Goal: Information Seeking & Learning: Find specific page/section

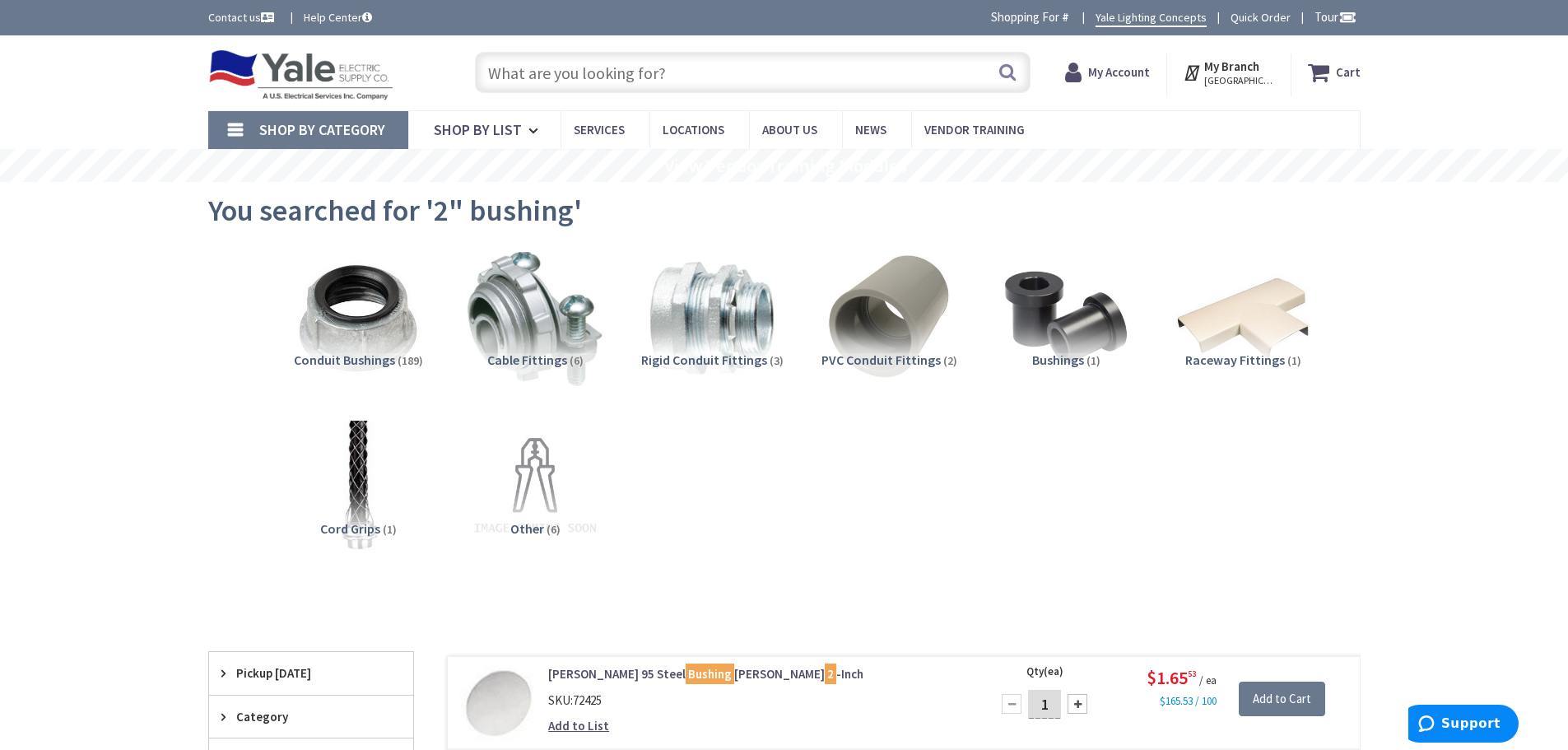
type input "[PERSON_NAME][GEOGRAPHIC_DATA], [STREET_ADDRESS]"
click at [758, 78] on input "text" at bounding box center [752, 72] width 556 height 41
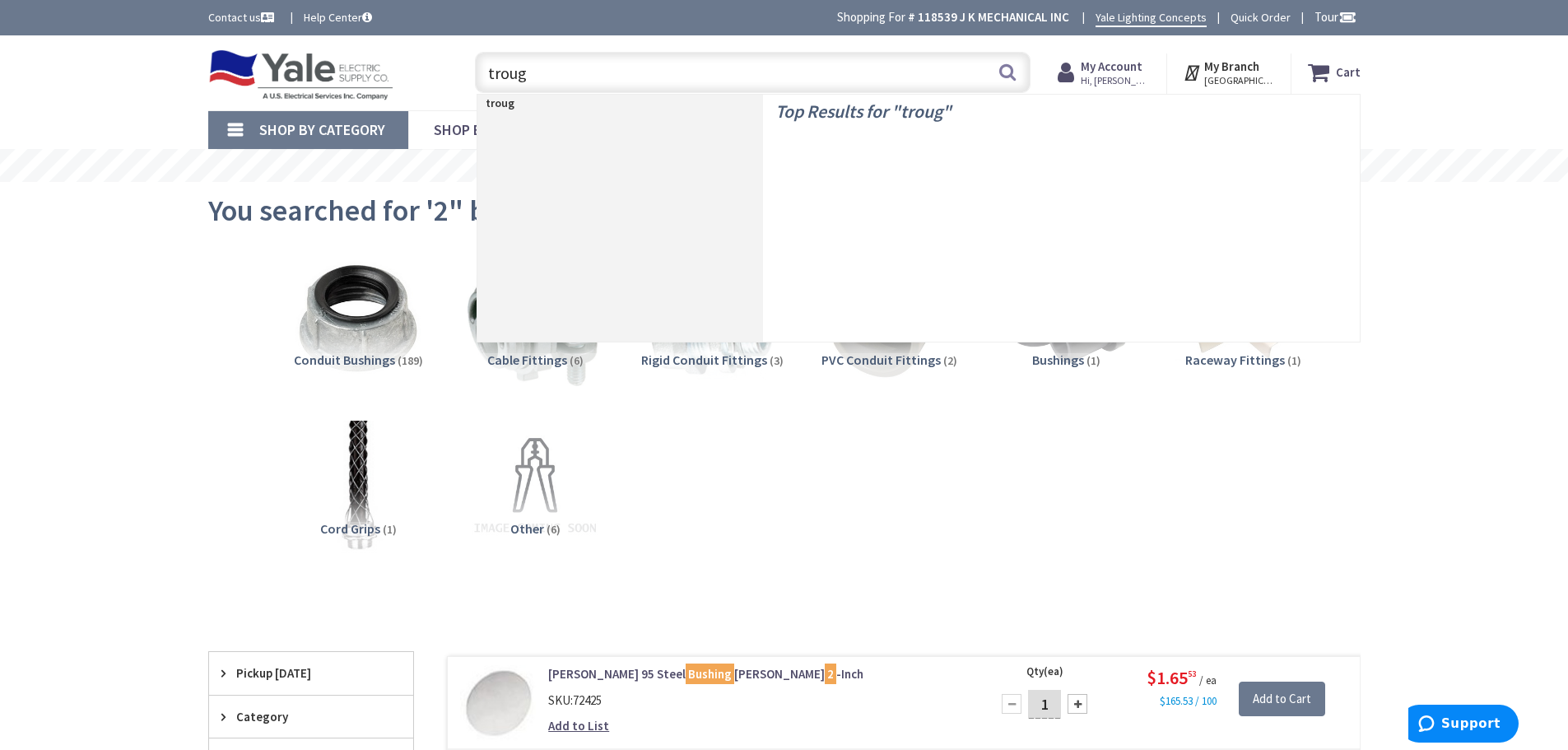
type input "trough"
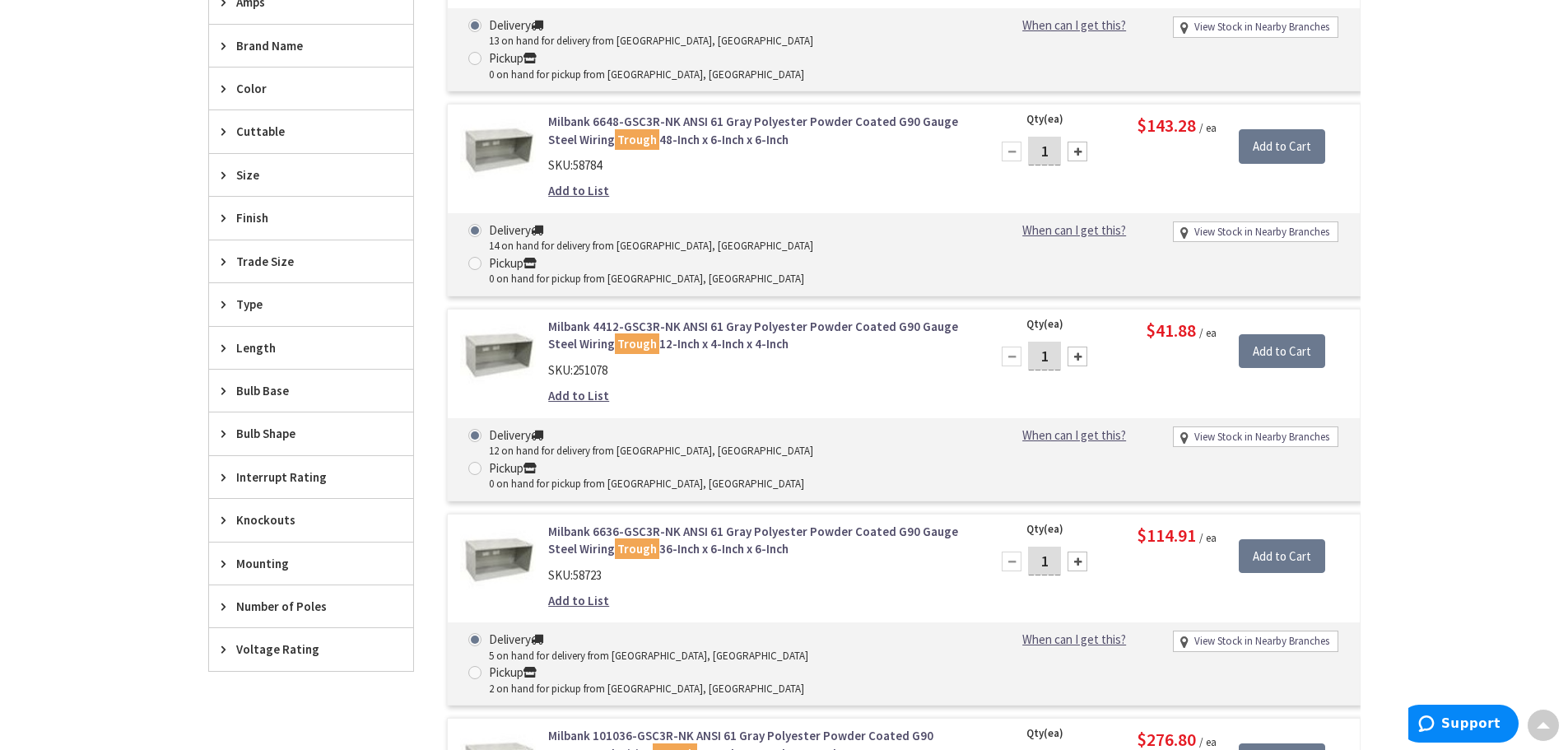
scroll to position [165, 0]
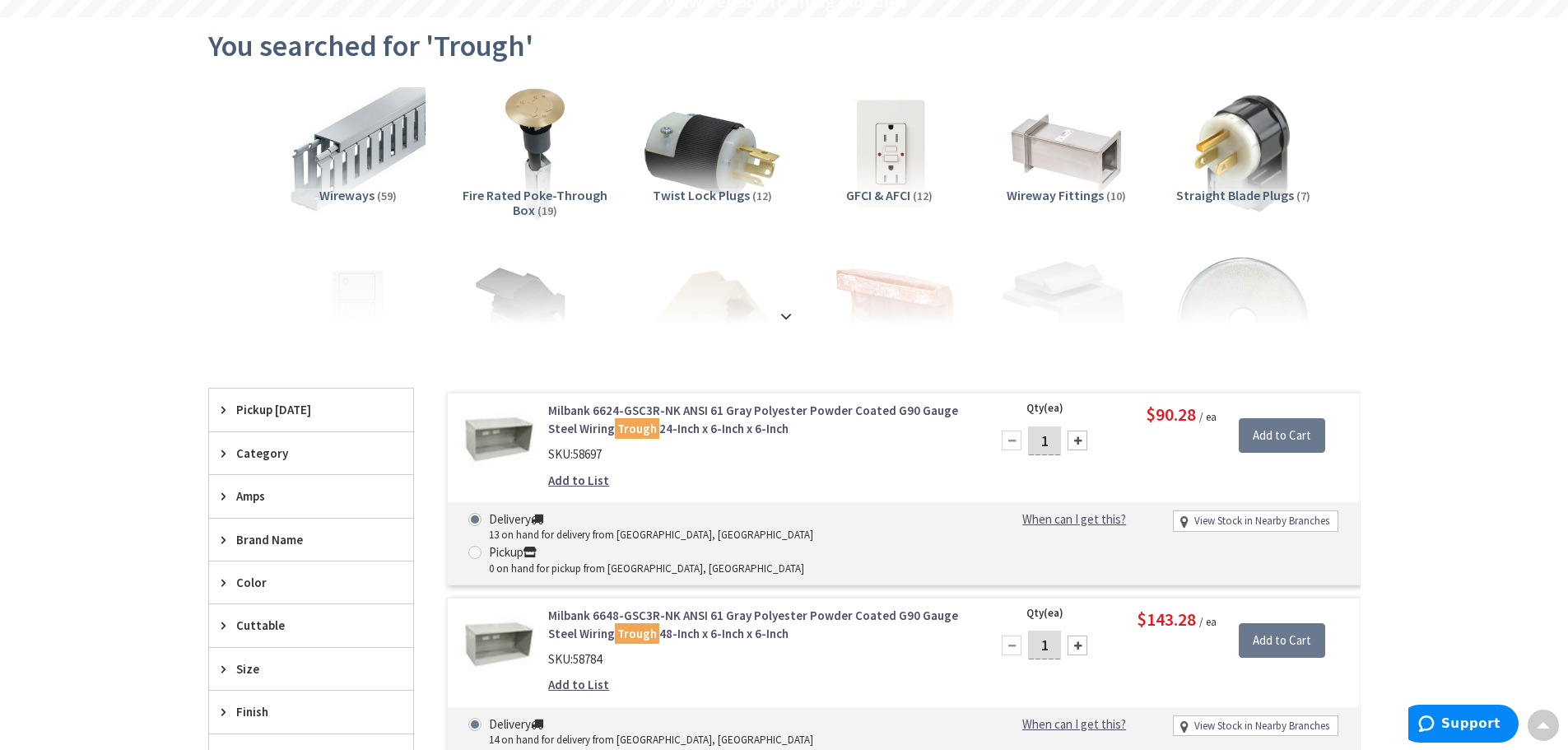
drag, startPoint x: 1298, startPoint y: 87, endPoint x: 887, endPoint y: 37, distance: 414.0
click at [1294, 83] on div "Wireways (59) Fire Rated Poke-Through Box (19) Twist Lock Plugs (12) GFCI & AFC…" at bounding box center [784, 202] width 1095 height 247
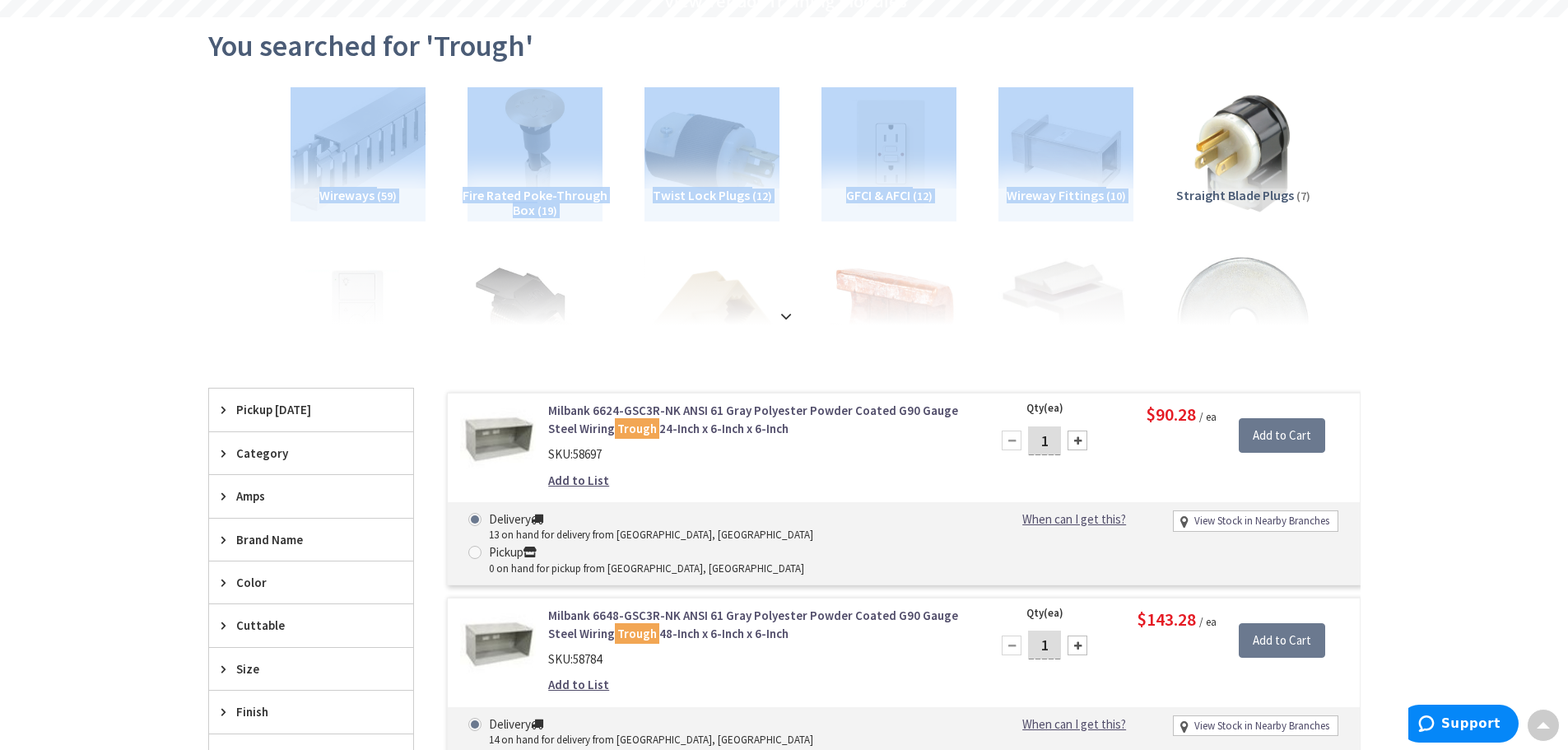
scroll to position [0, 0]
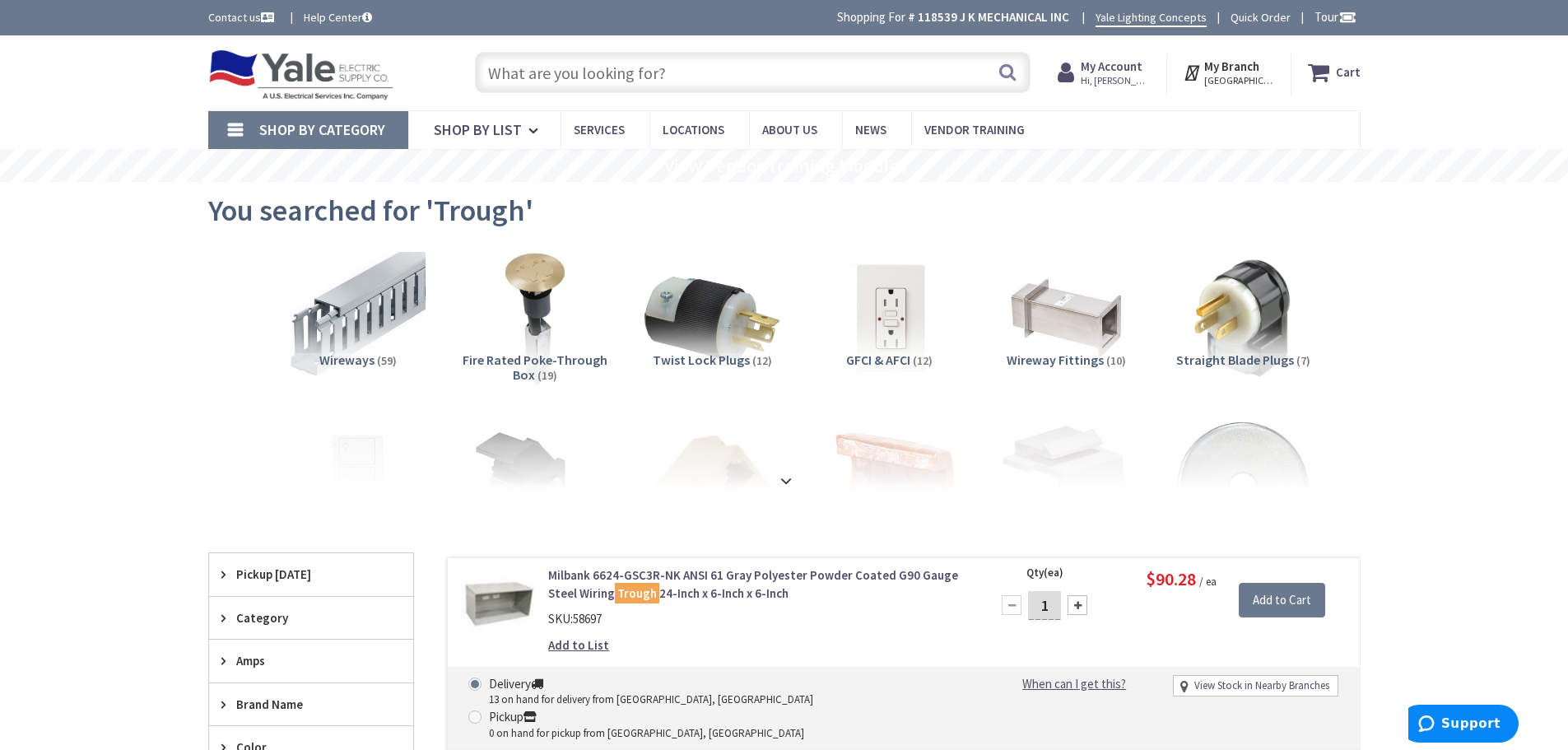
click at [596, 79] on input "text" at bounding box center [752, 72] width 556 height 41
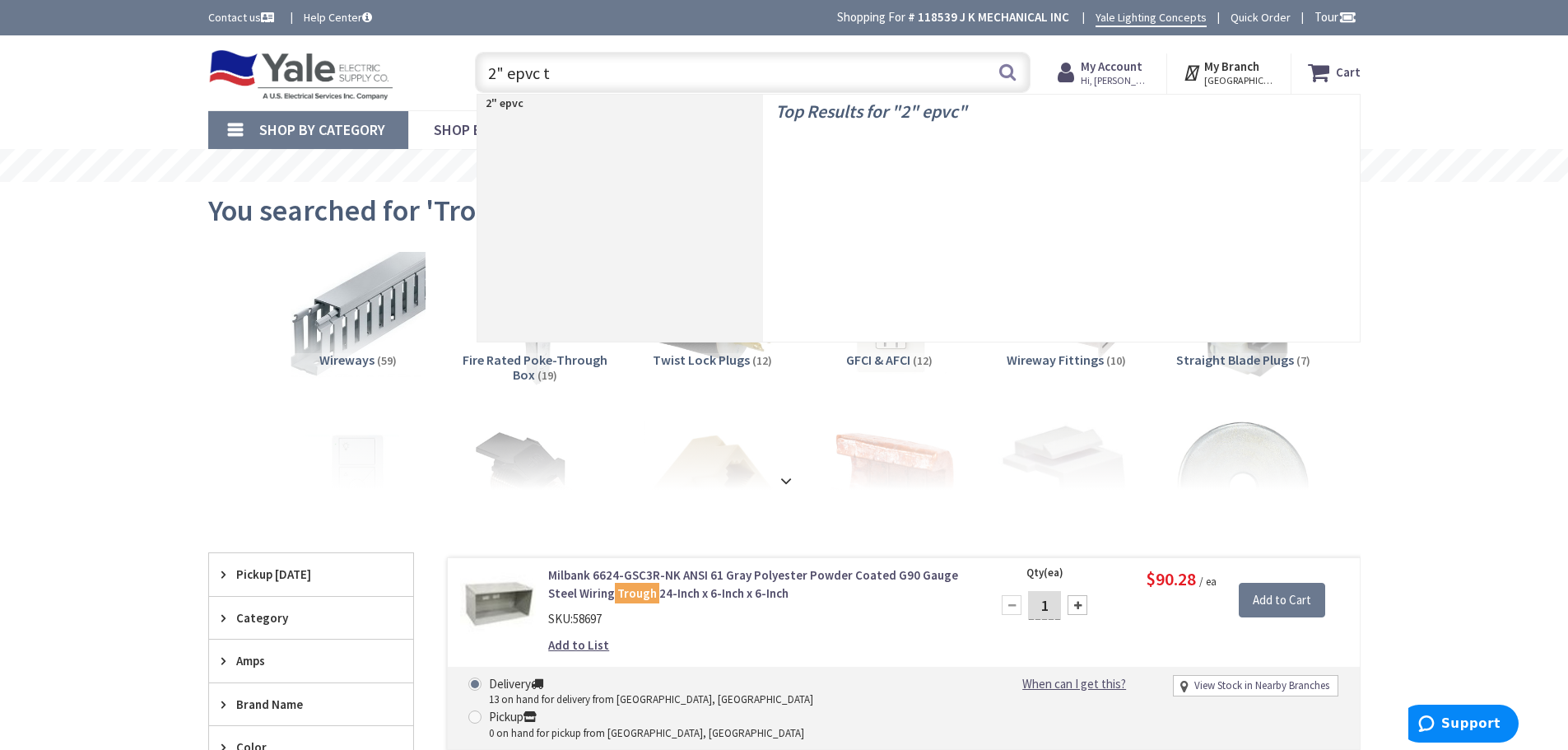
type input "2" epvc ta"
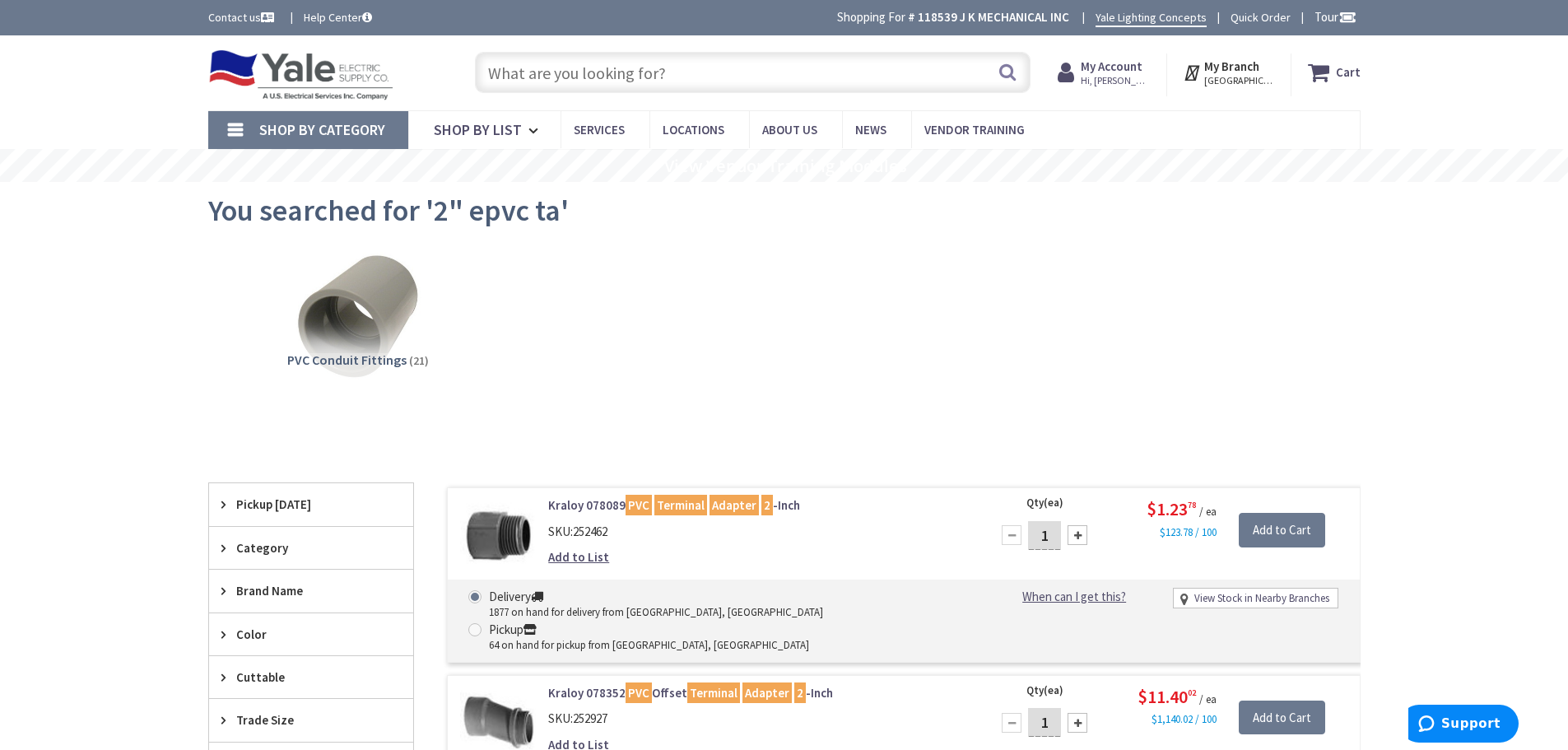
click at [655, 70] on input "text" at bounding box center [752, 72] width 556 height 41
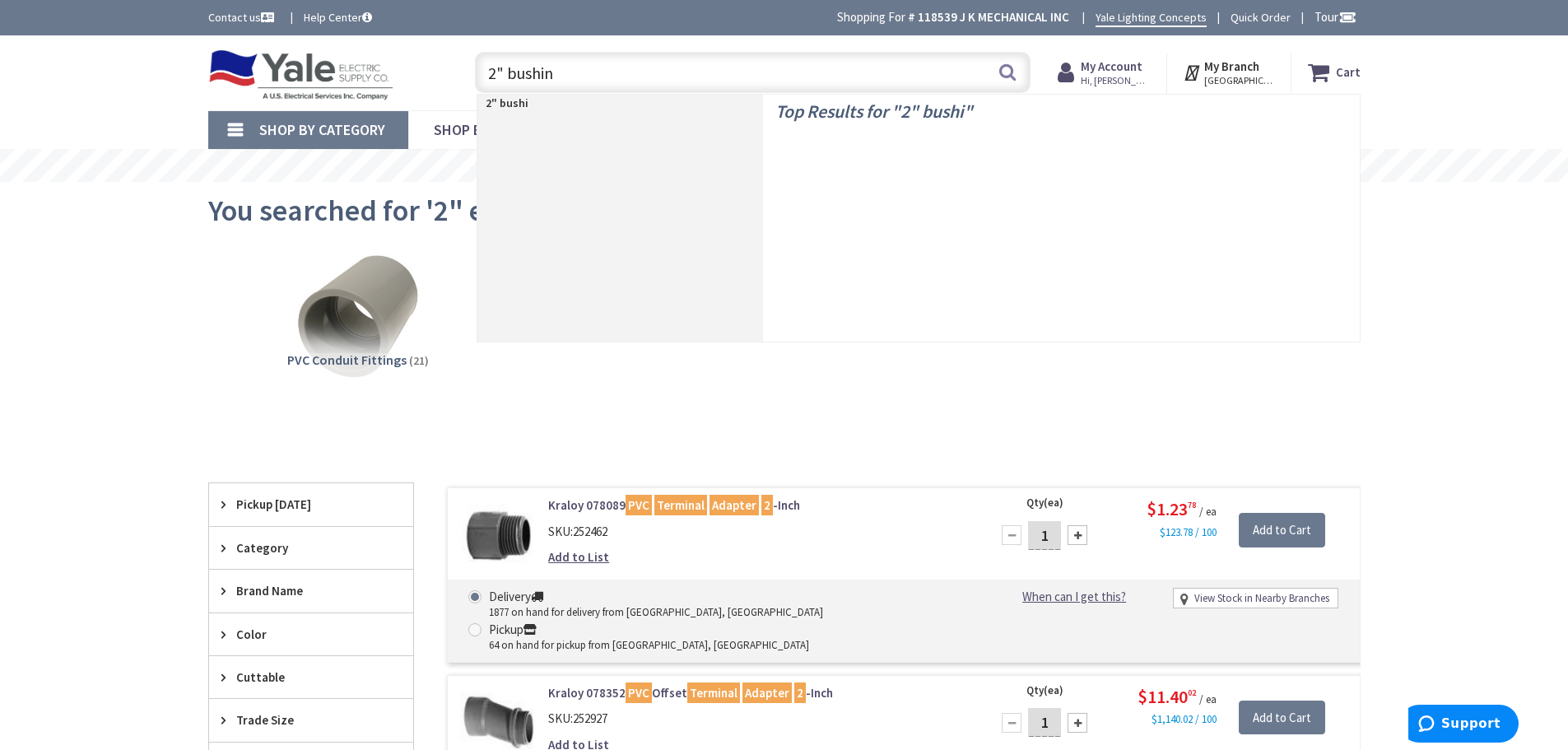
type input "2" bushing"
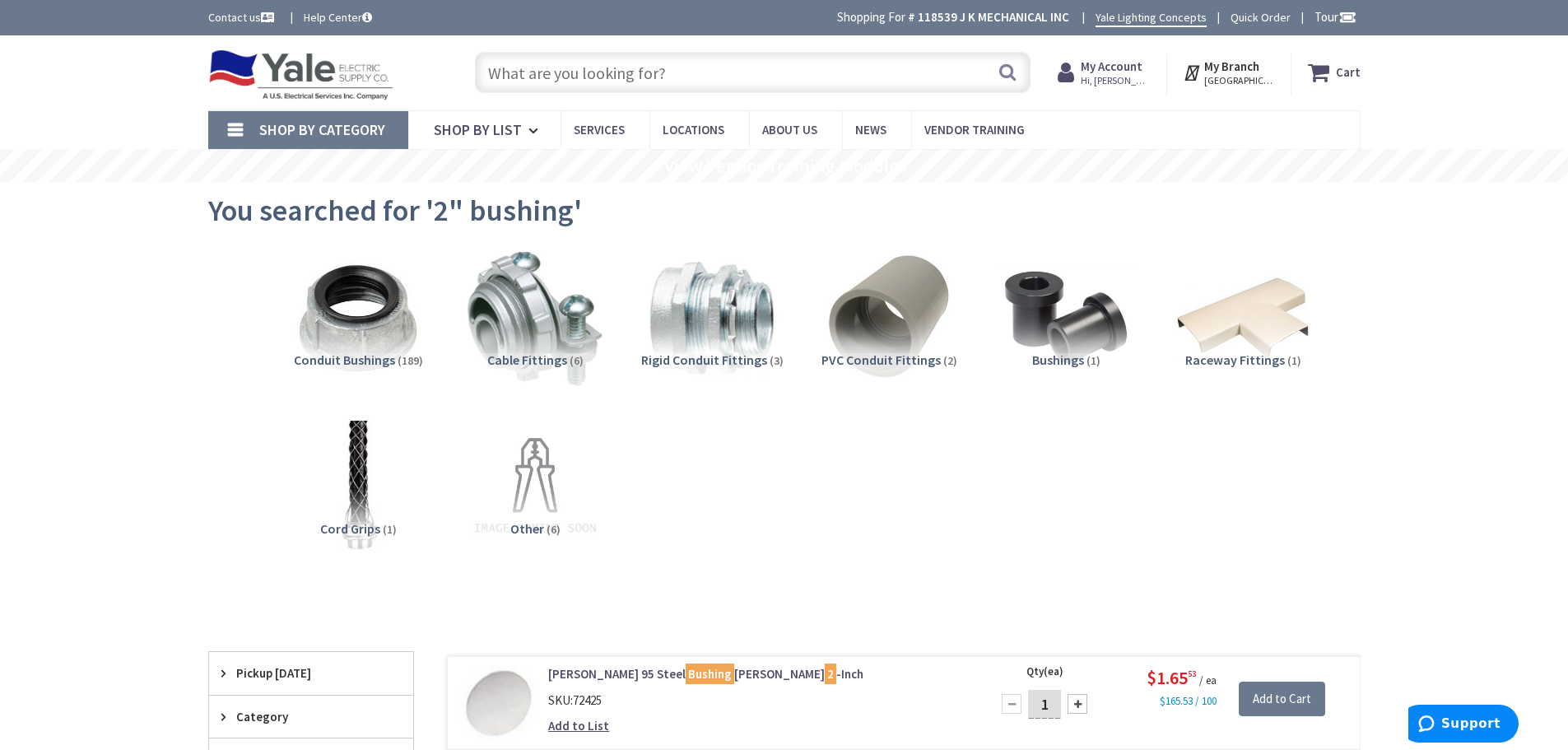
click at [688, 64] on input "text" at bounding box center [752, 72] width 556 height 41
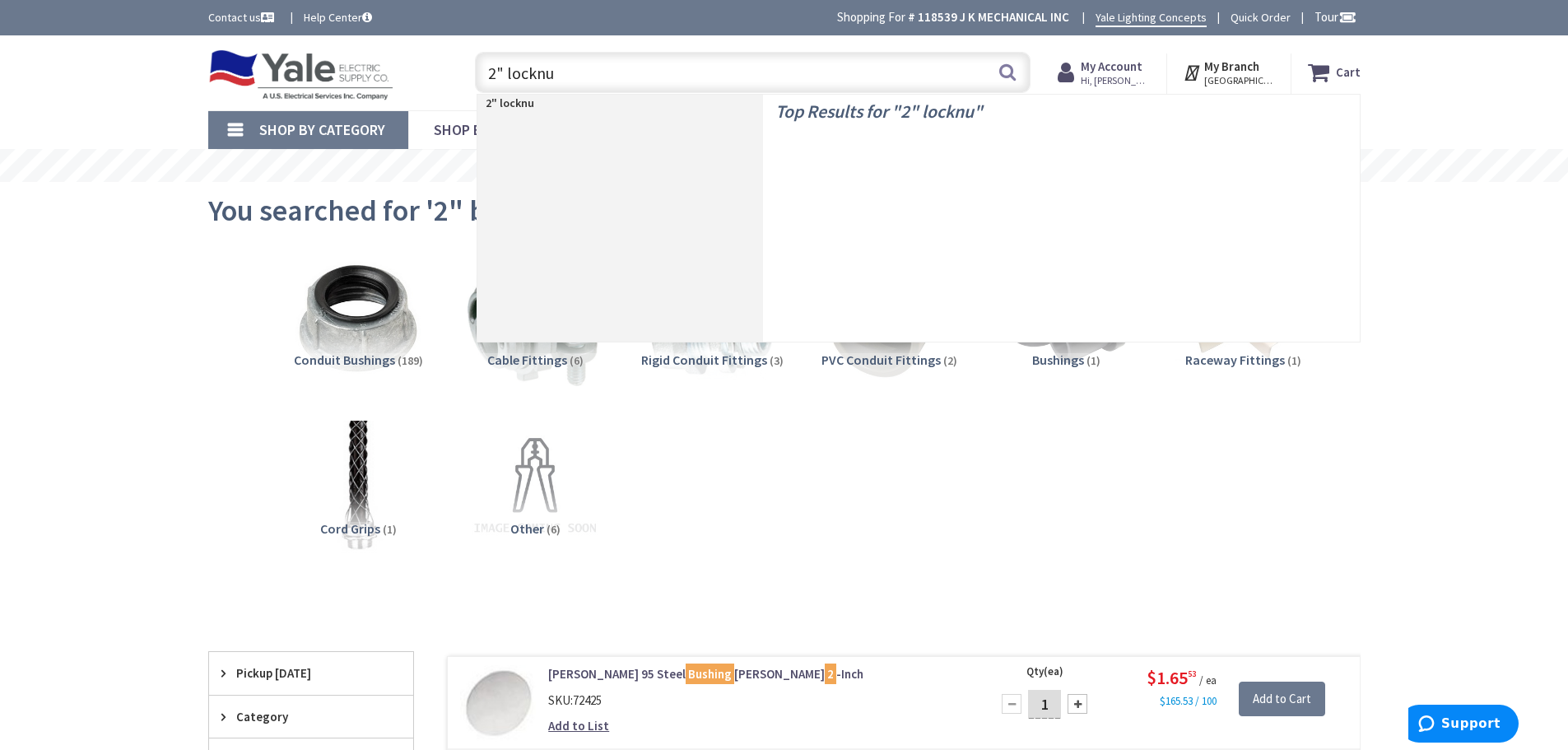
type input "2" locknut"
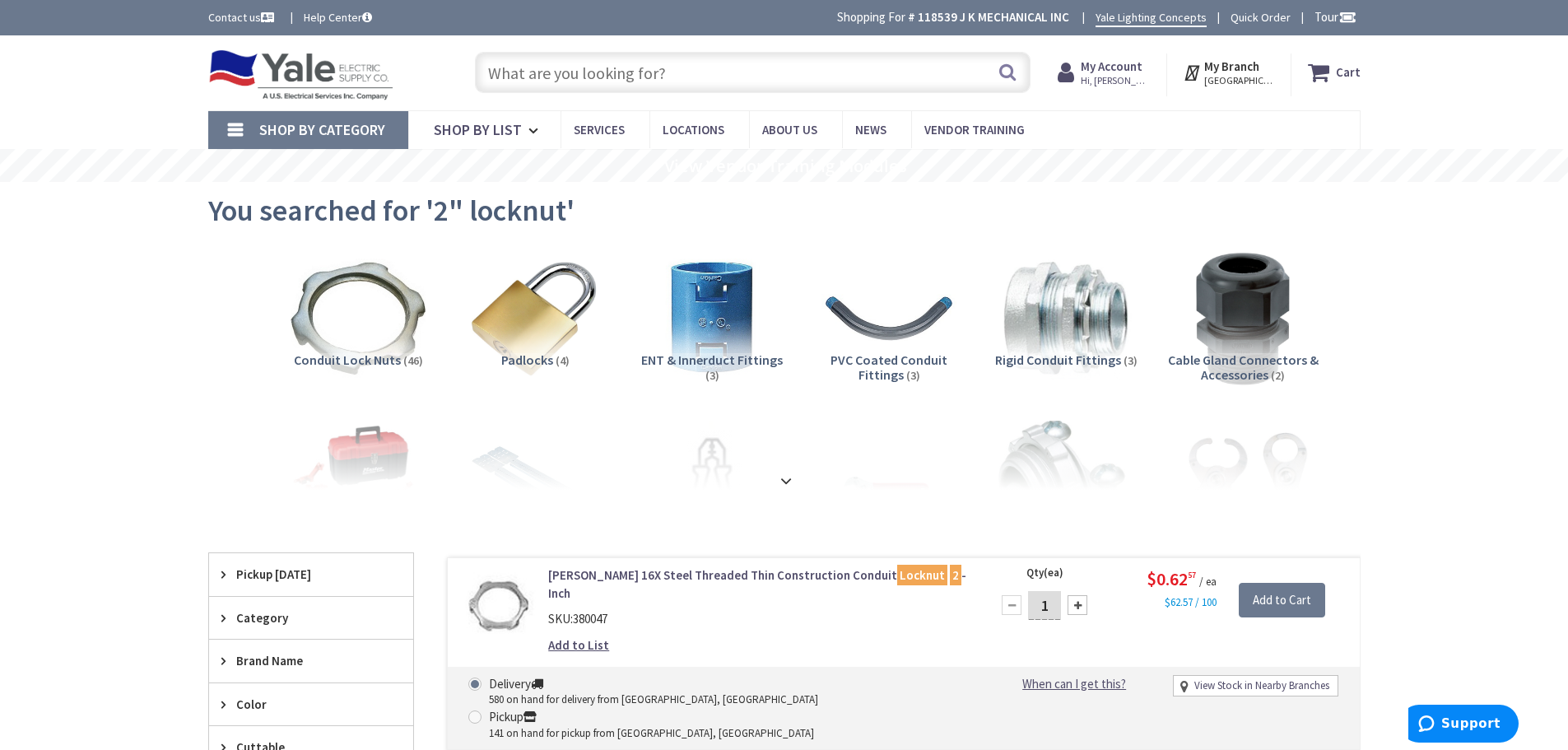
click at [751, 69] on input "text" at bounding box center [752, 72] width 556 height 41
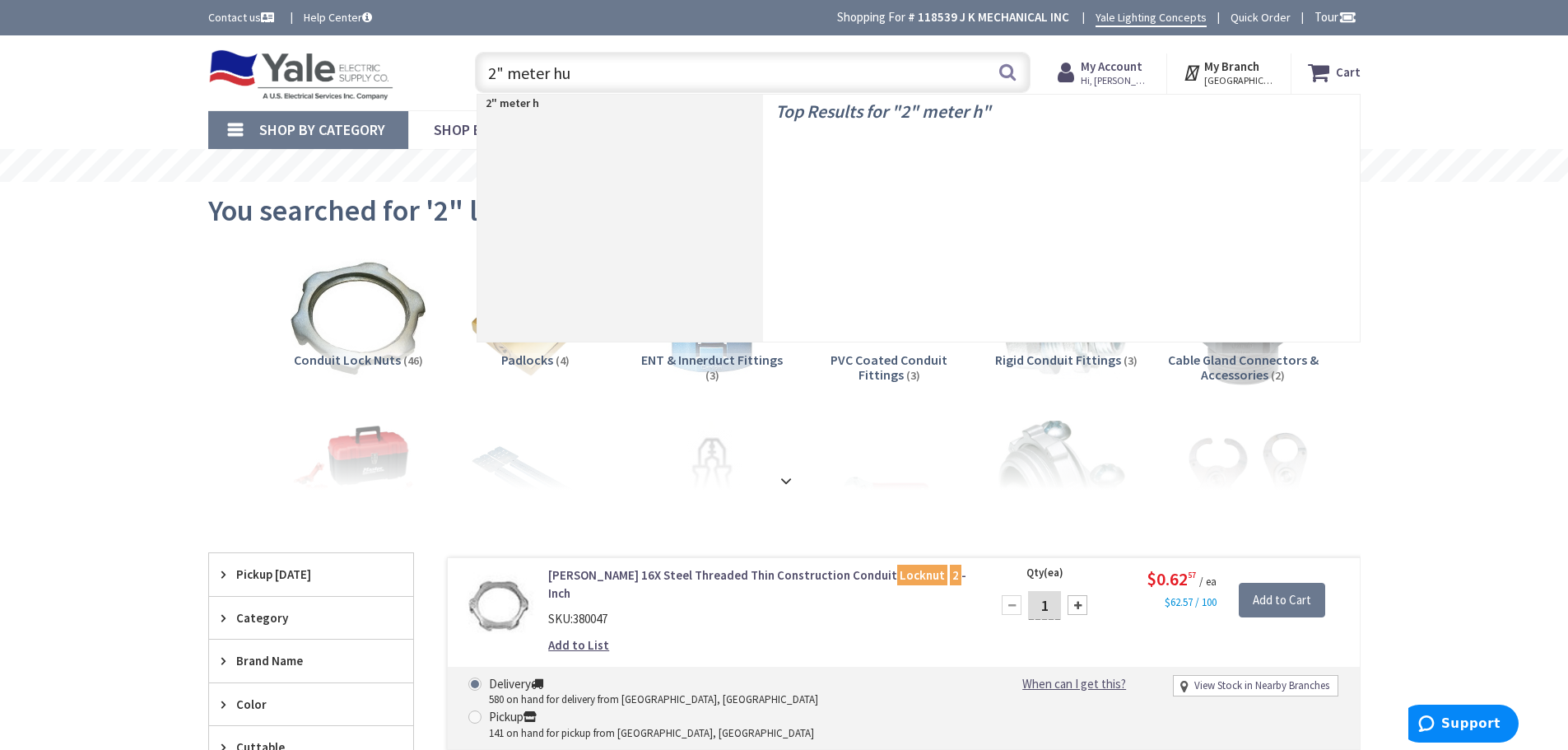
type input "2" meter hub"
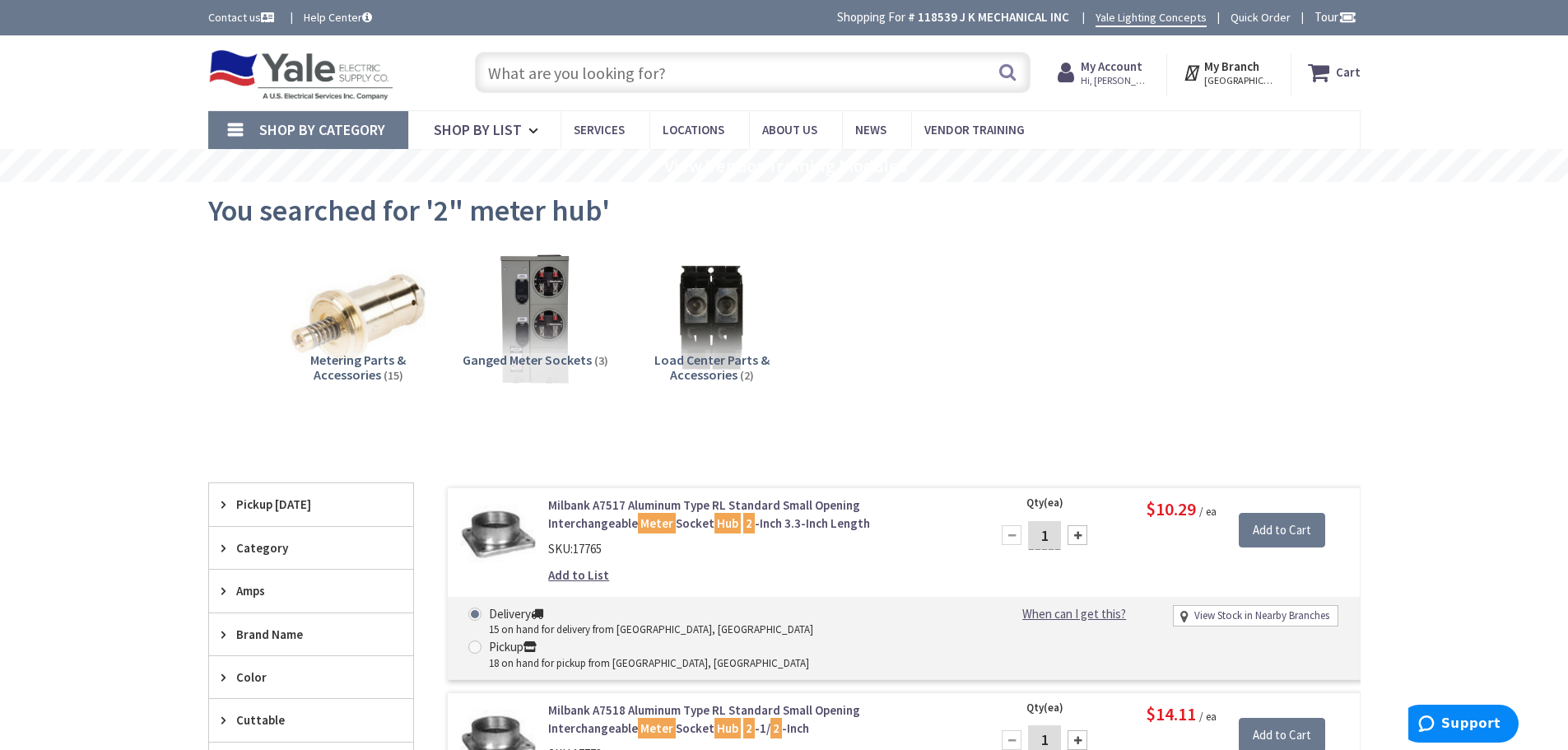
click at [740, 71] on input "text" at bounding box center [752, 72] width 556 height 41
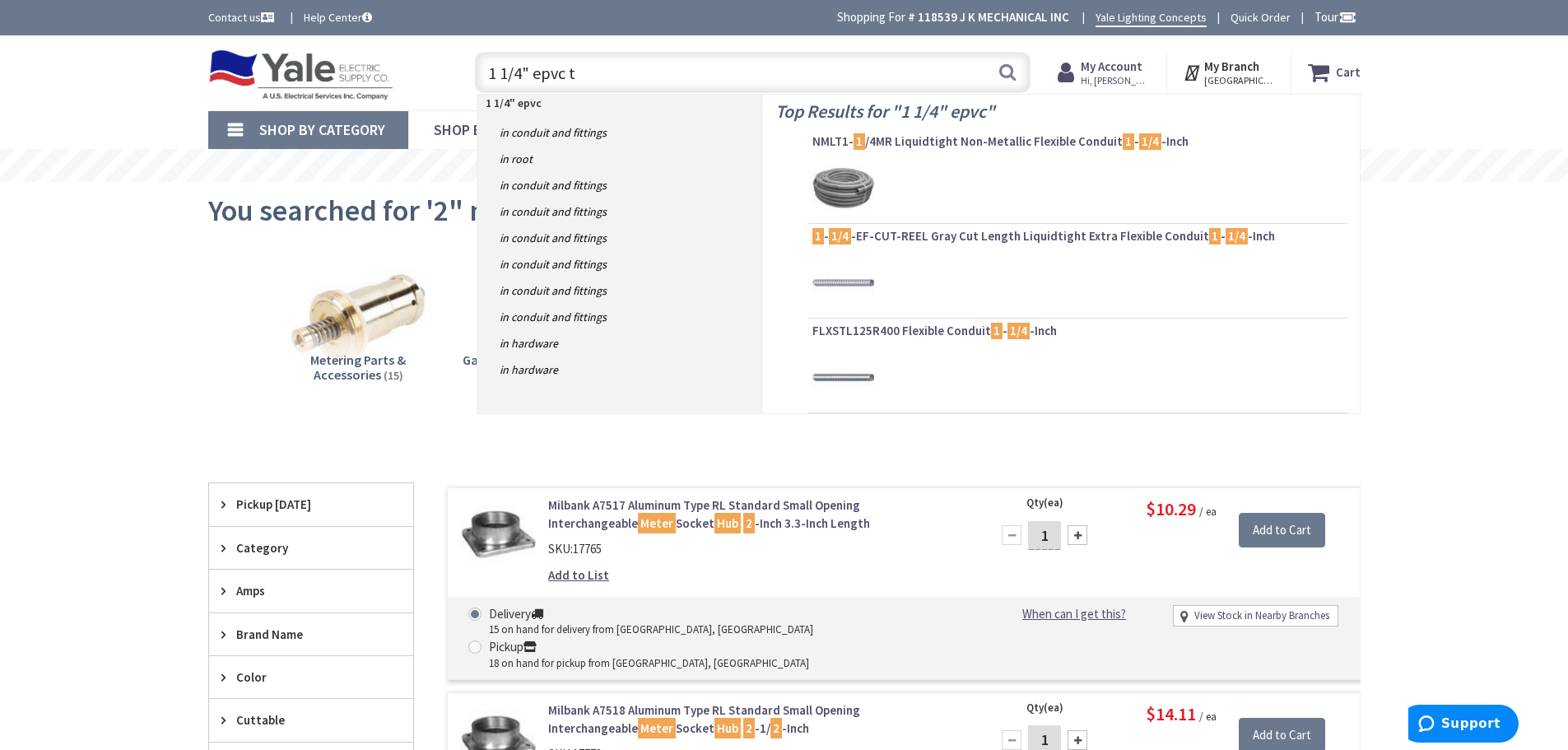
type input "1 1/4" epvc ta"
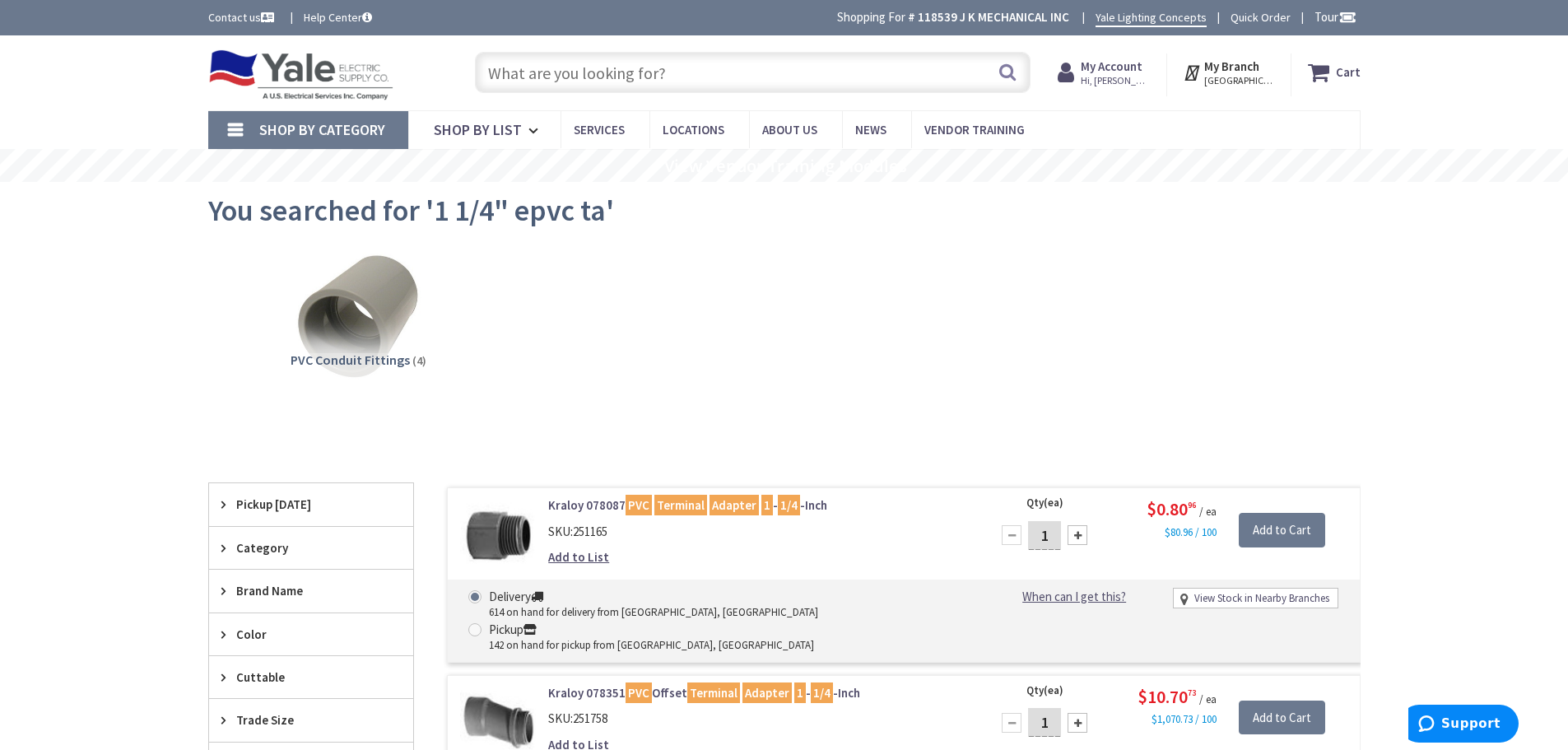
click at [665, 70] on input "text" at bounding box center [752, 72] width 556 height 41
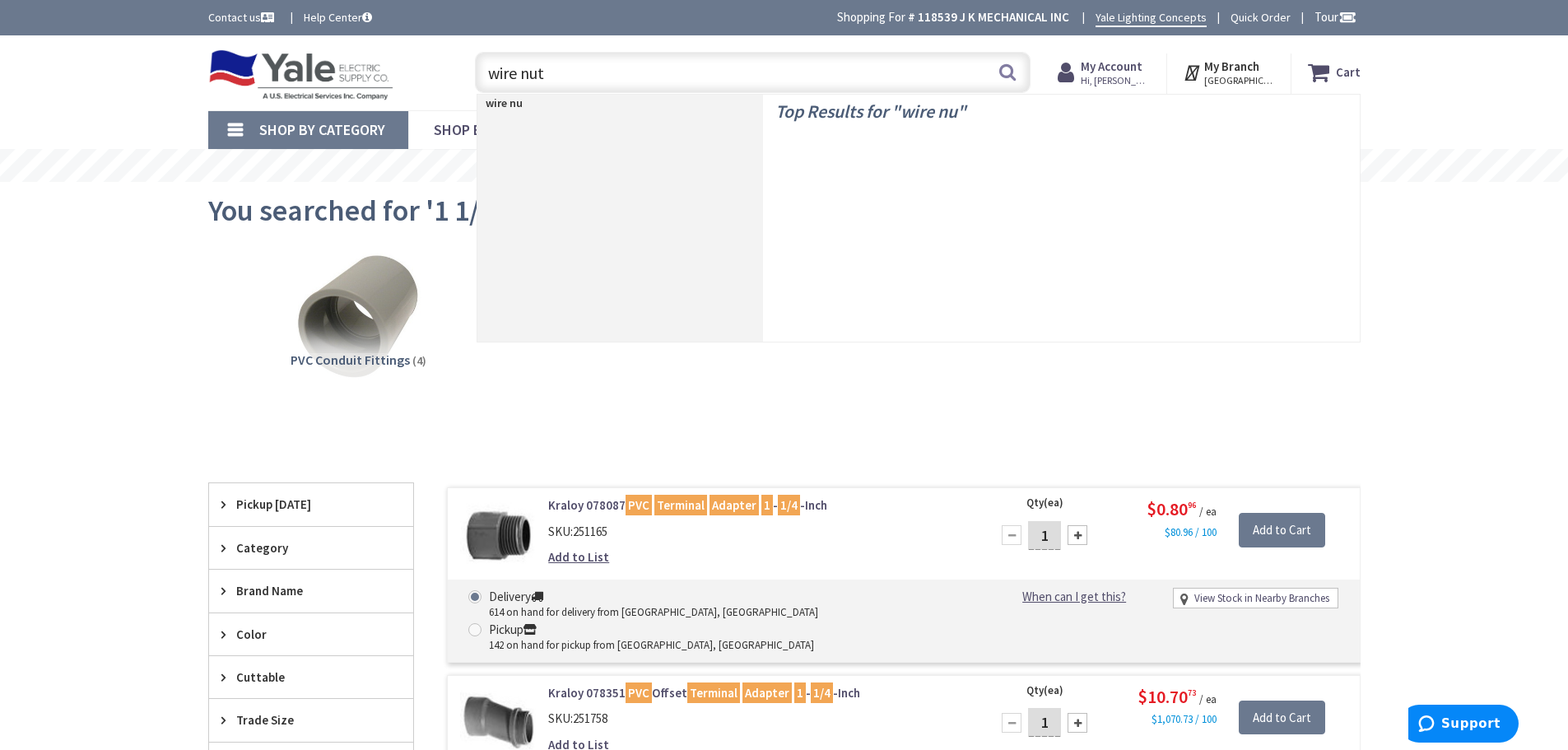
type input "wire nuts"
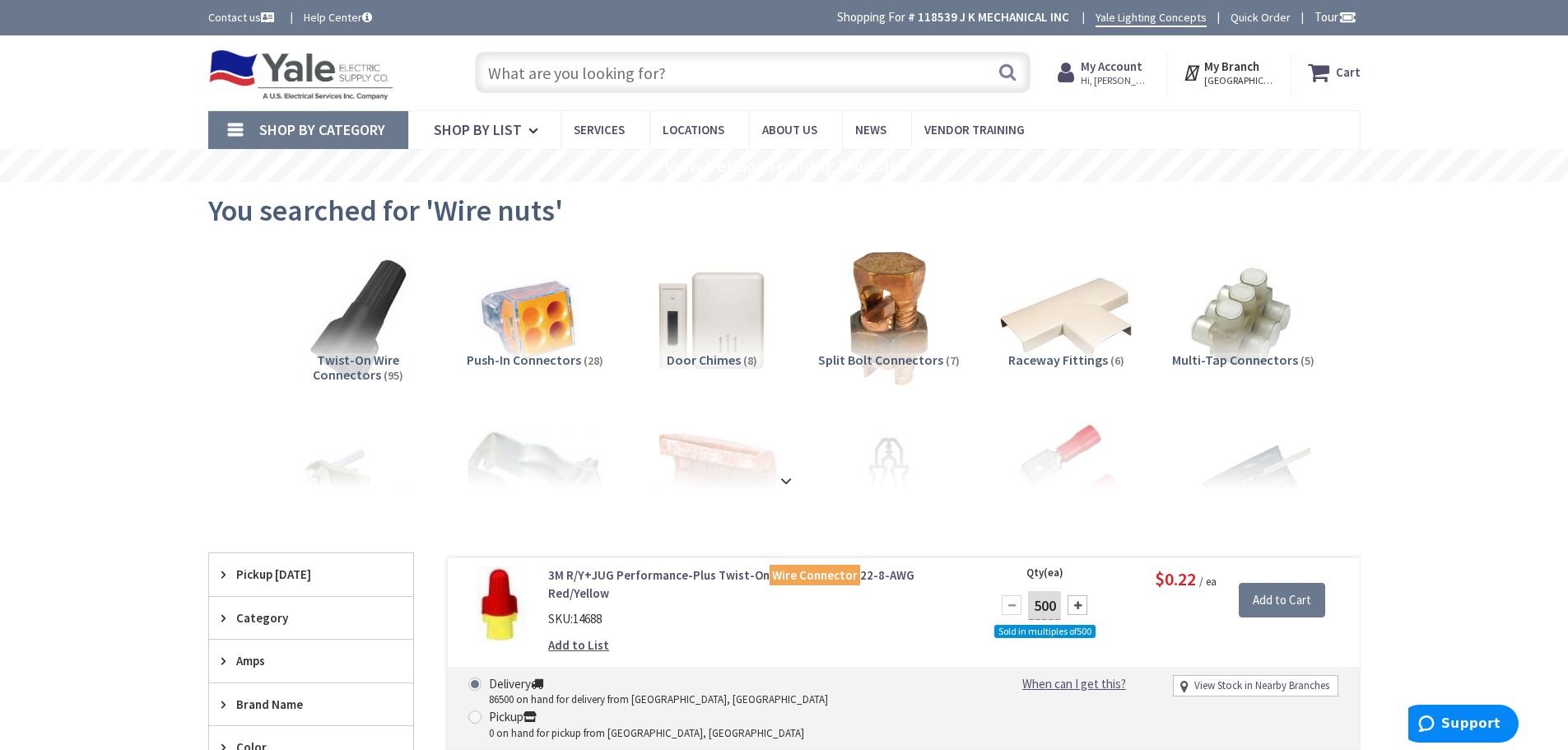
click at [899, 79] on input "text" at bounding box center [752, 72] width 556 height 41
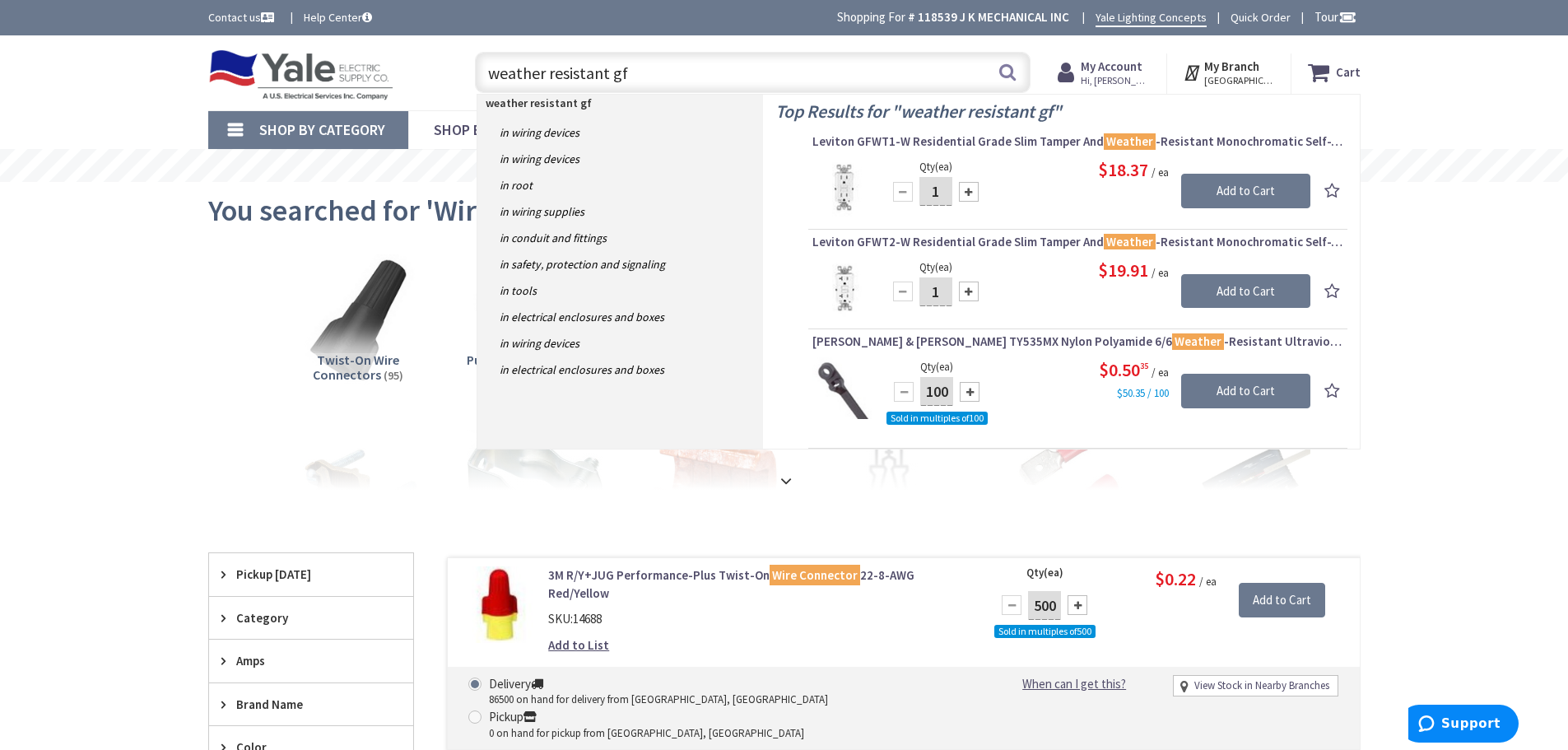
type input "weather resistant gfi"
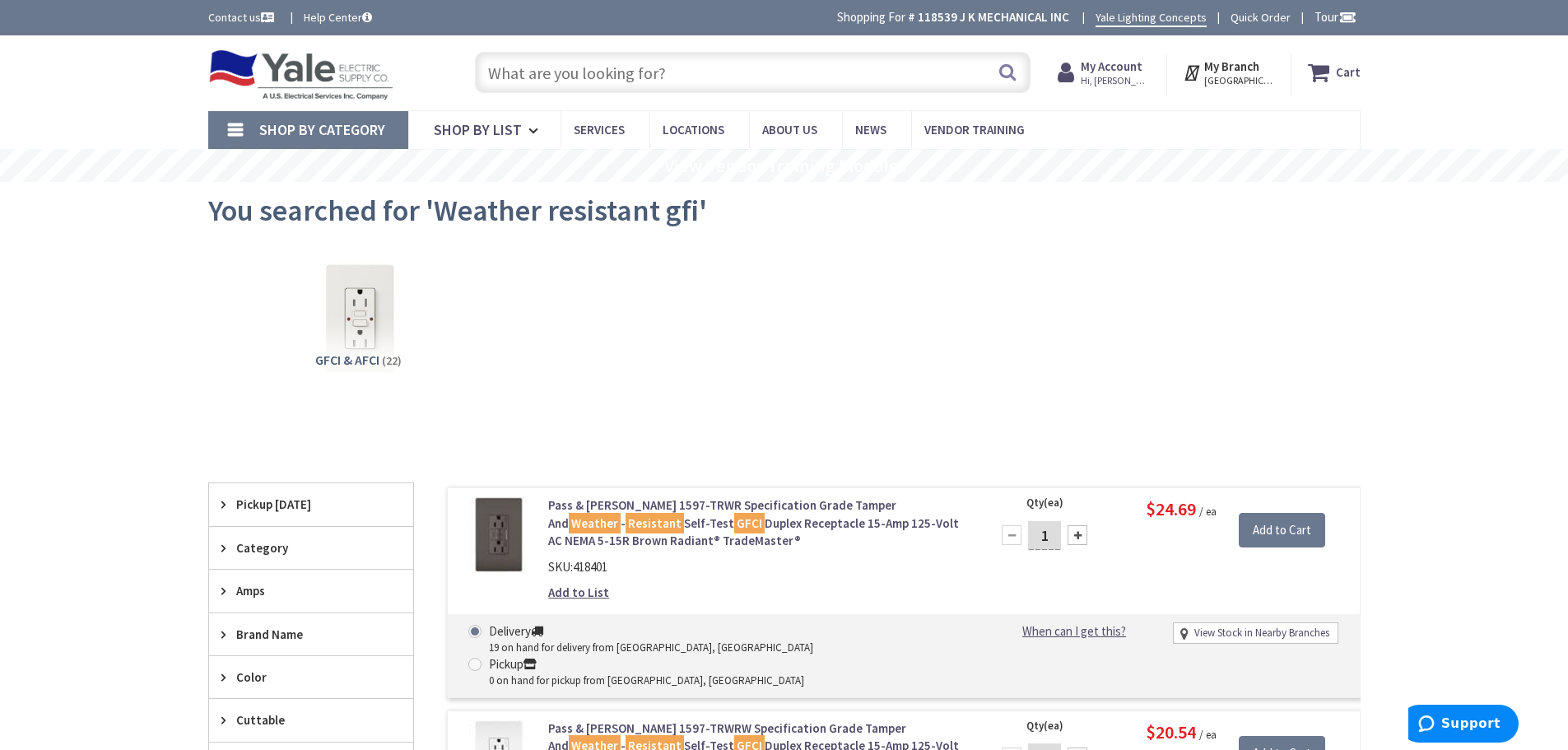
click at [636, 71] on input "text" at bounding box center [752, 72] width 556 height 41
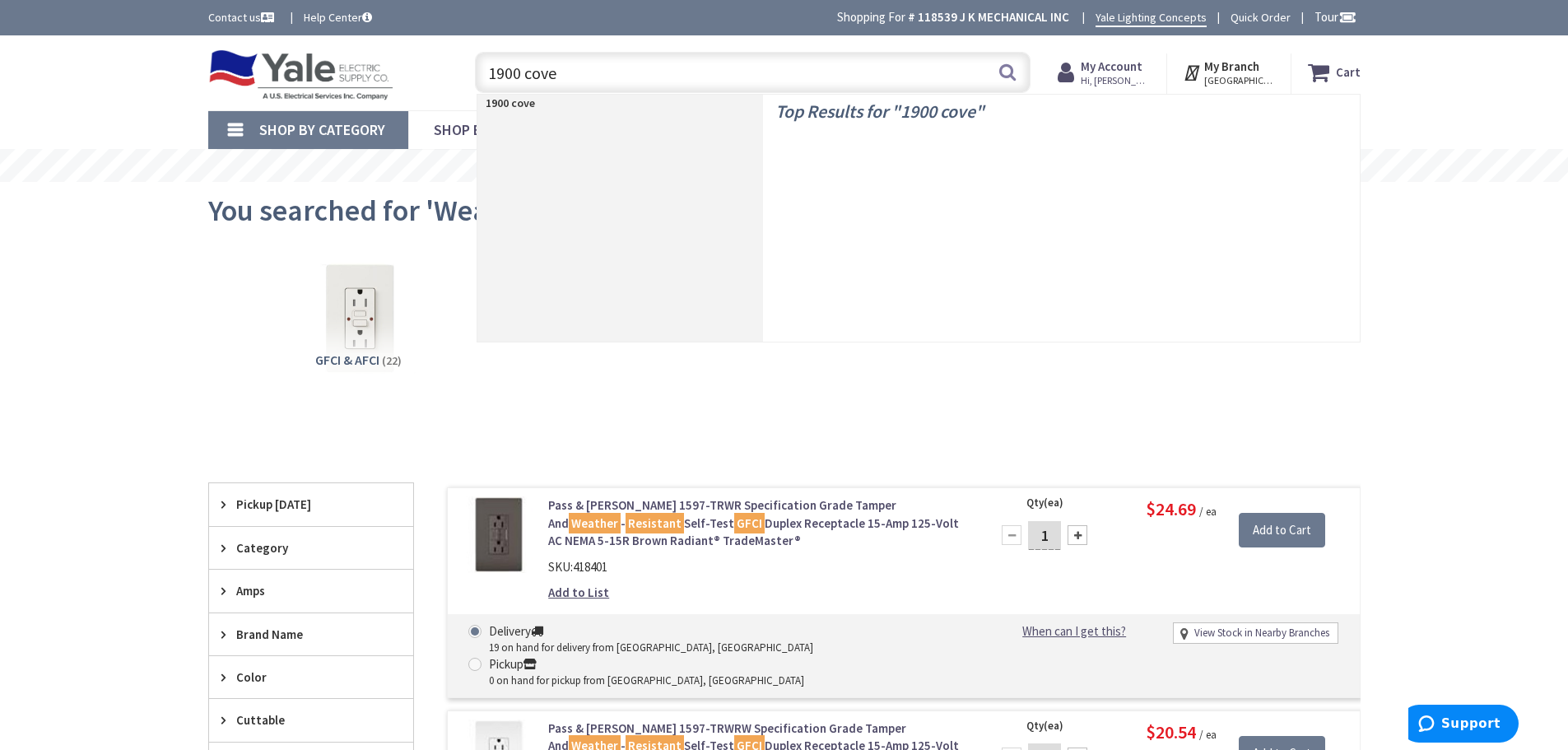
type input "1900 cover"
